Goal: Transaction & Acquisition: Subscribe to service/newsletter

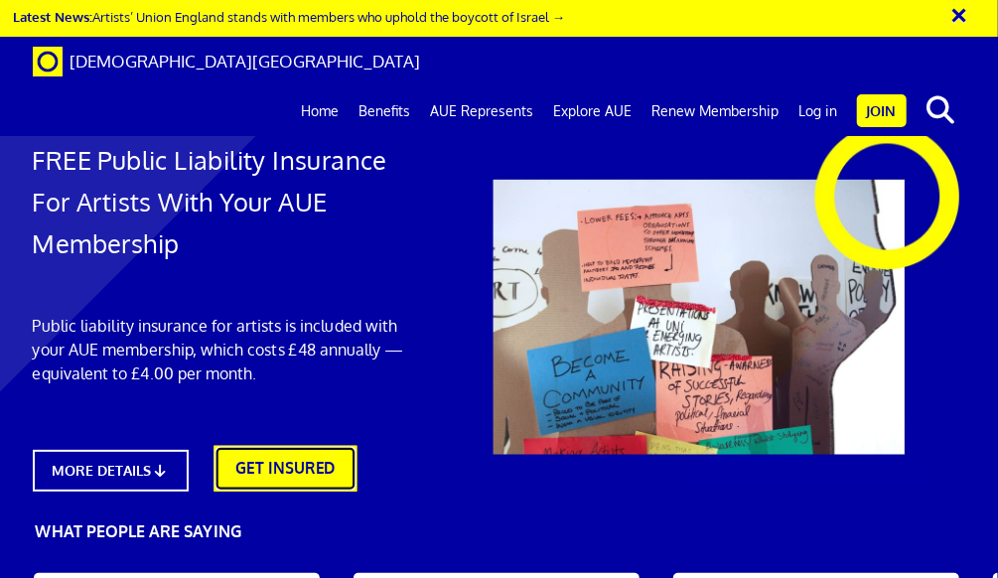
click at [297, 468] on link "GET INSURED" at bounding box center [284, 469] width 143 height 46
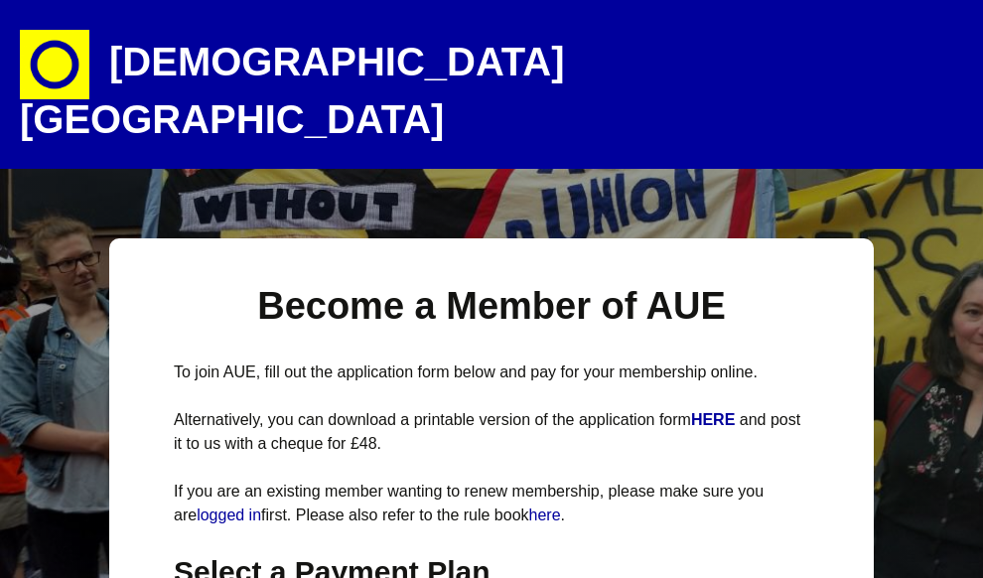
select select
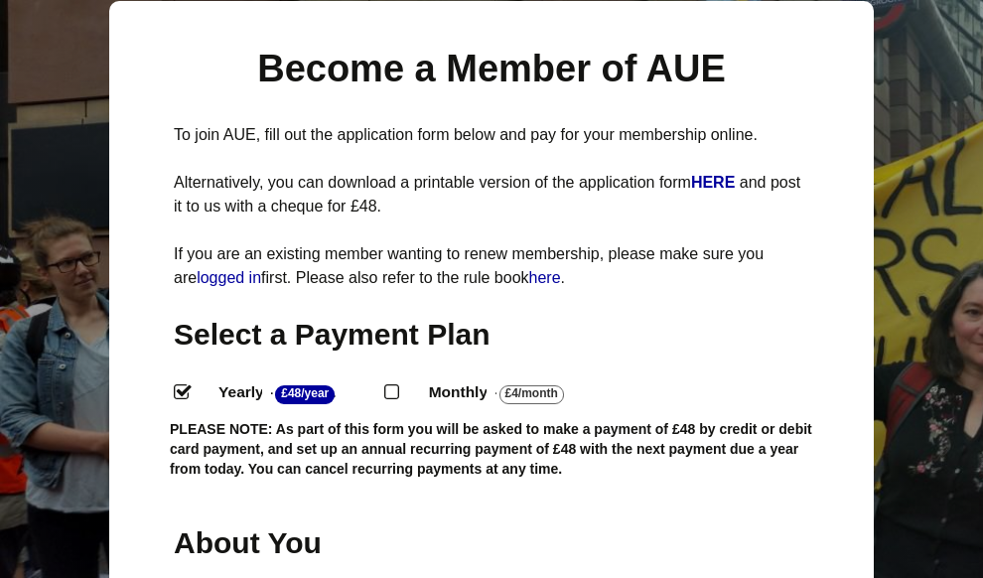
click at [390, 384] on input "Monthly - £4/Month ." at bounding box center [390, 390] width 13 height 13
radio input "true"
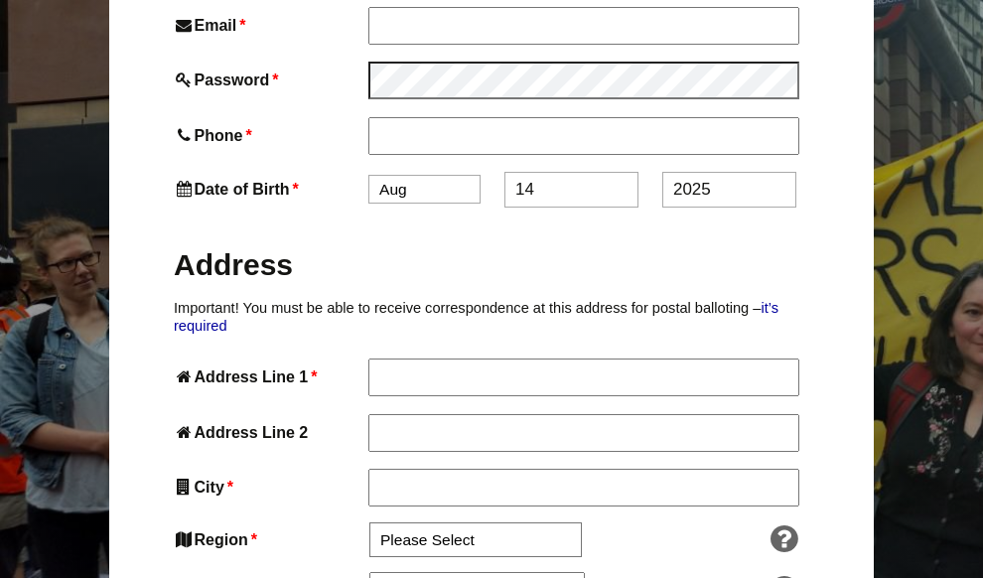
scroll to position [1031, 0]
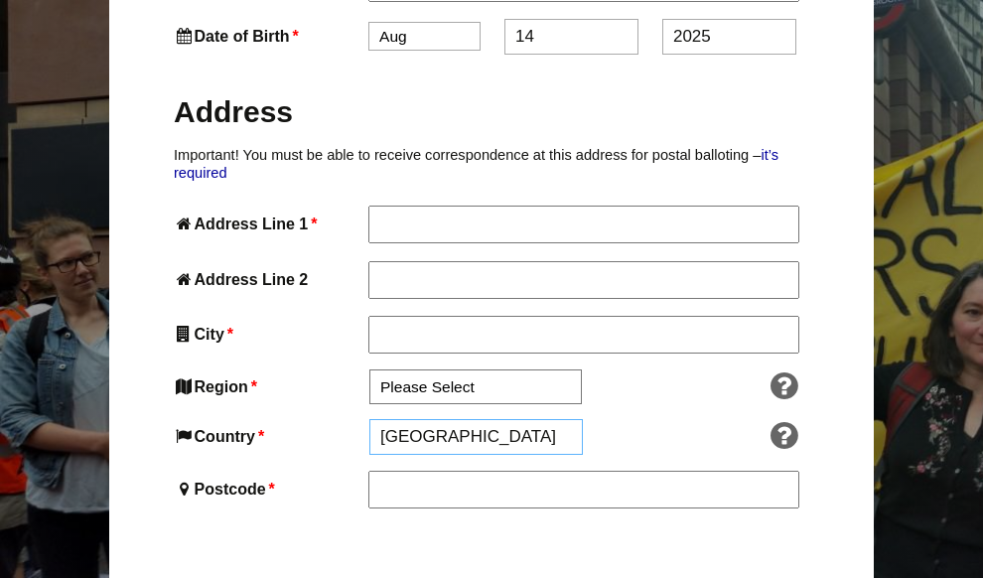
click at [497, 419] on input "[GEOGRAPHIC_DATA]" at bounding box center [475, 437] width 213 height 36
click at [467, 419] on input "England" at bounding box center [475, 437] width 213 height 36
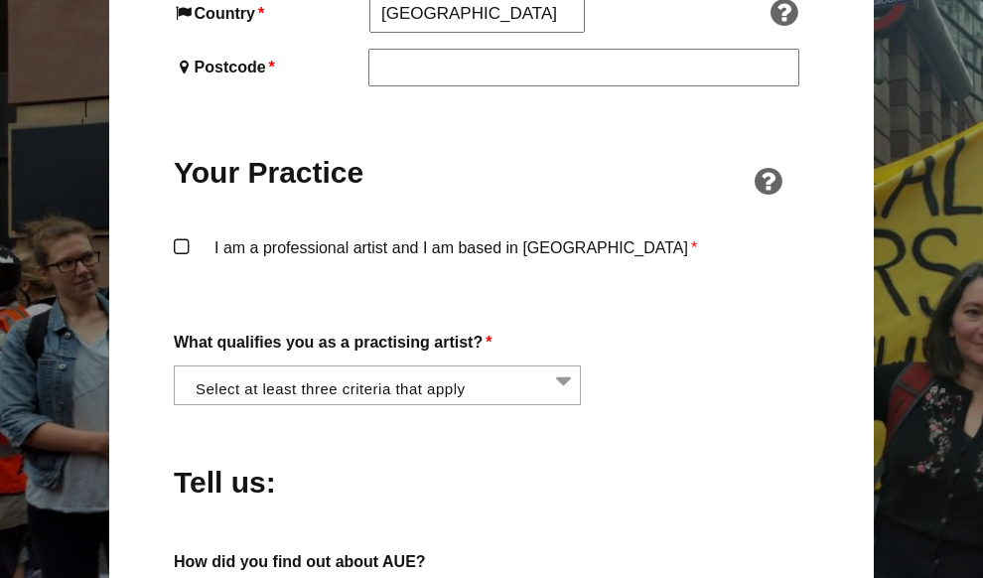
scroll to position [1458, 0]
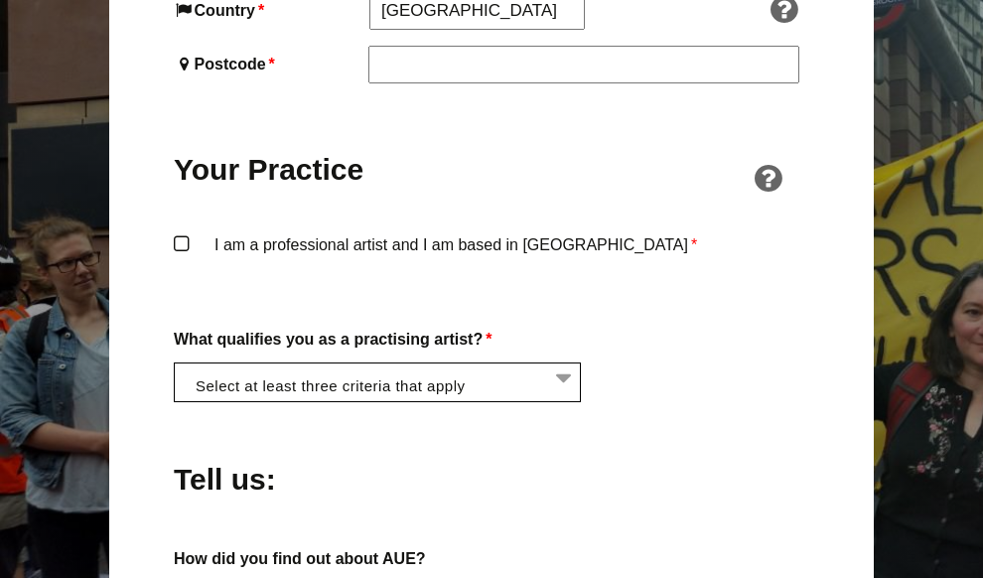
click at [565, 363] on li at bounding box center [383, 380] width 407 height 34
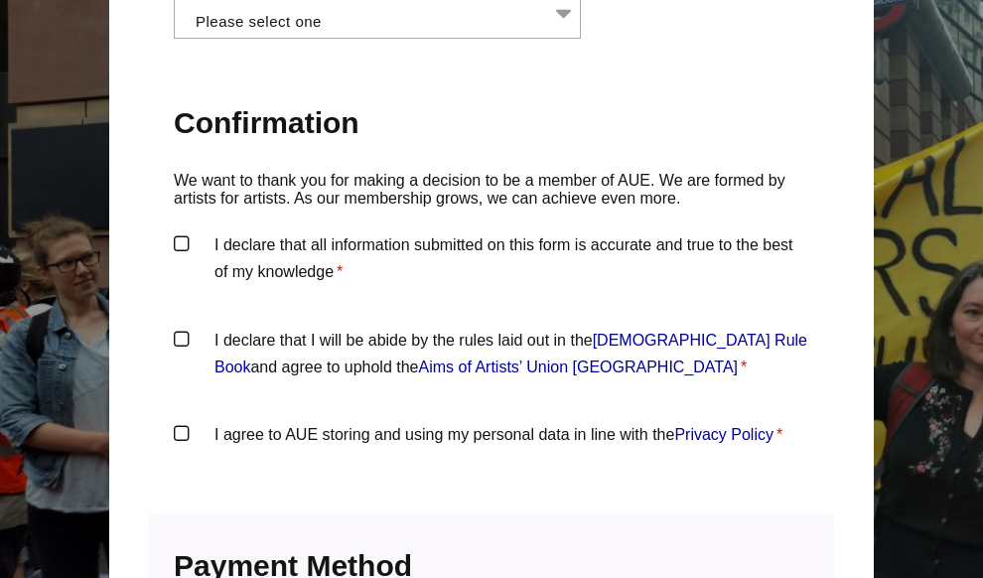
scroll to position [2045, 0]
